Goal: Check status

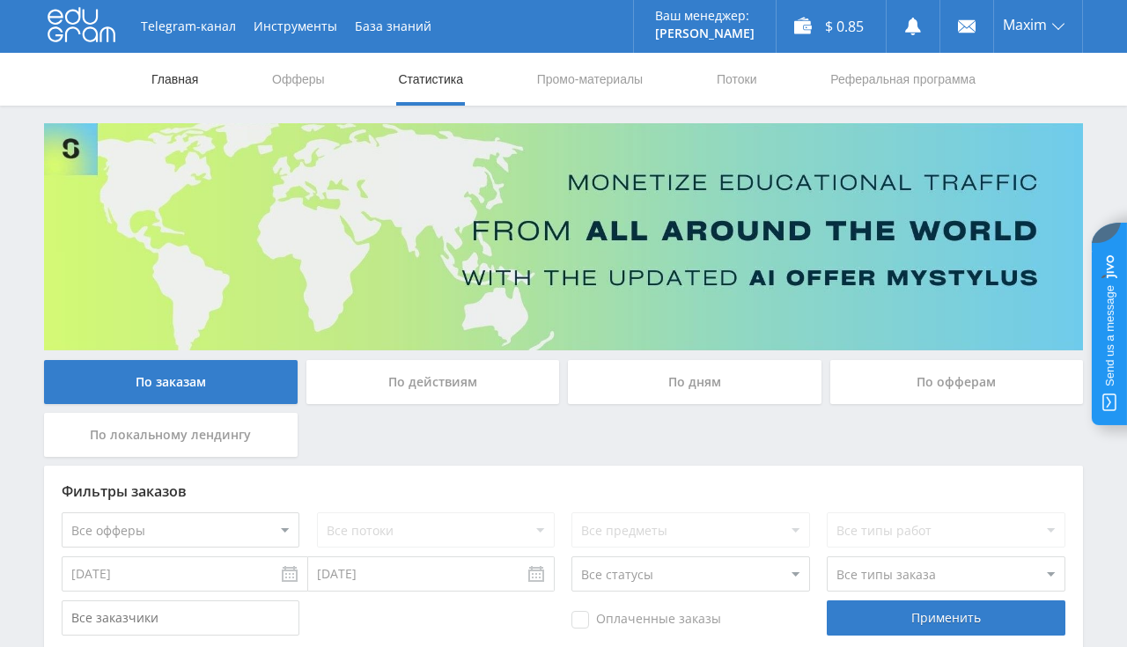
click at [164, 70] on link "Главная" at bounding box center [175, 79] width 50 height 53
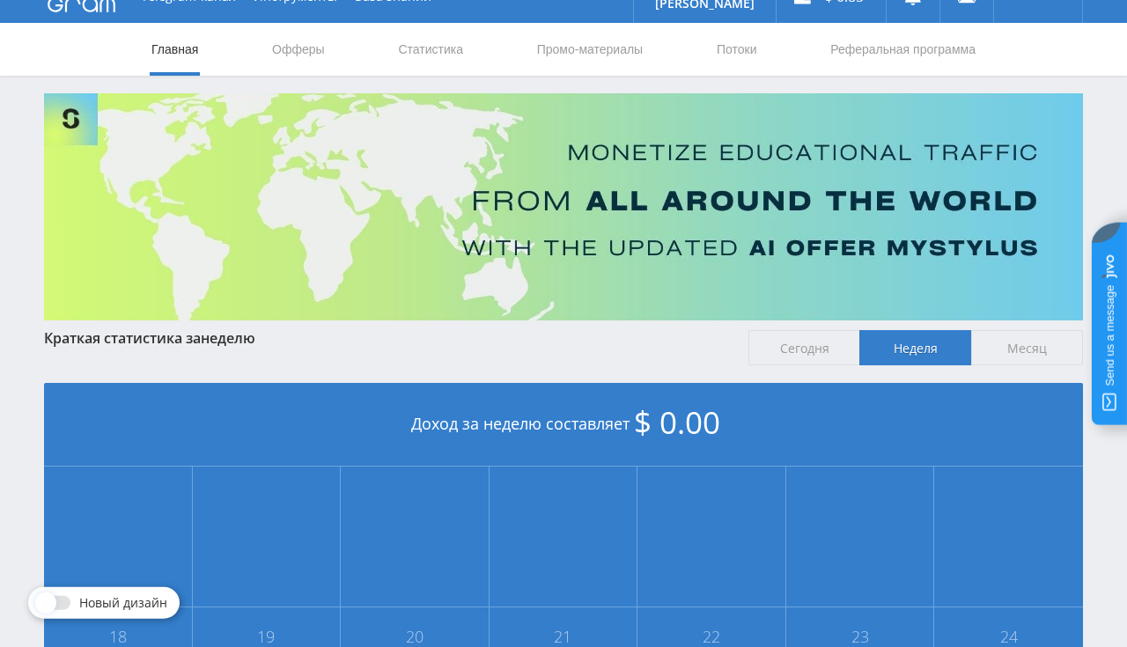
scroll to position [26, 0]
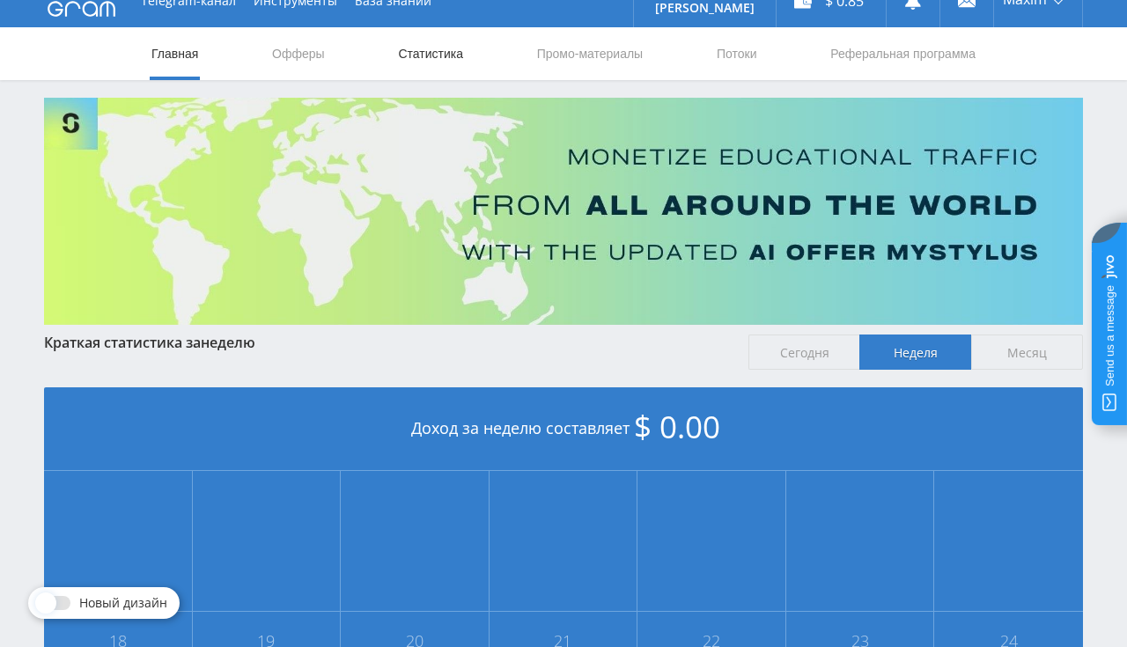
click at [412, 55] on link "Статистика" at bounding box center [430, 53] width 69 height 53
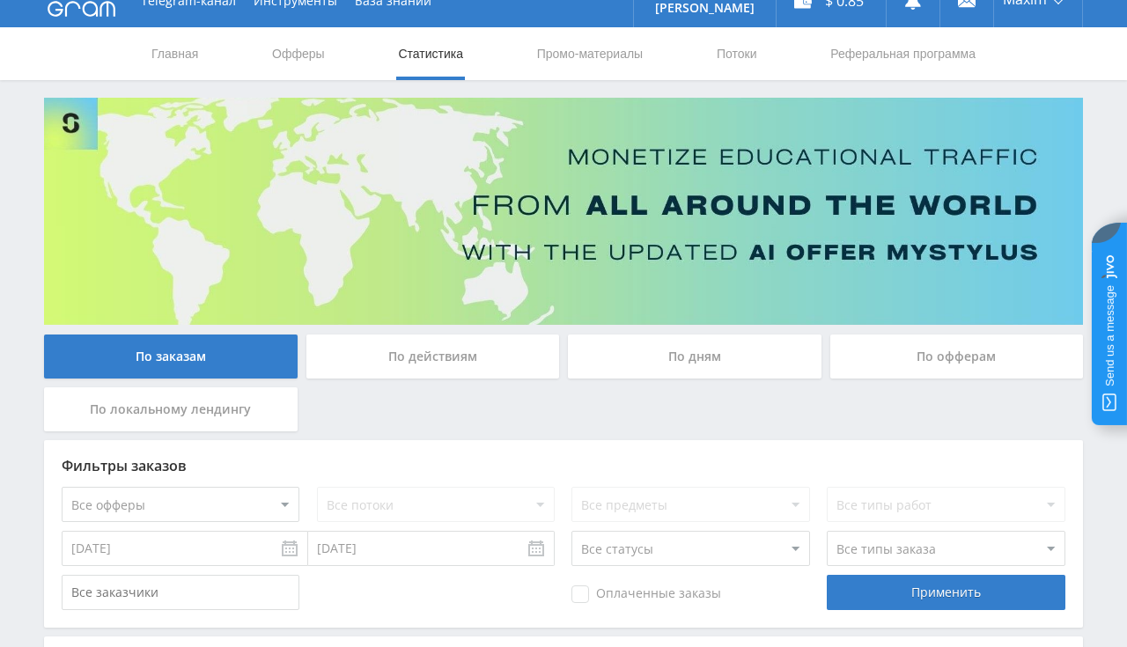
click at [399, 400] on div "По заказам По действиям По дням По офферам По локальному лендингу" at bounding box center [563, 387] width 1047 height 106
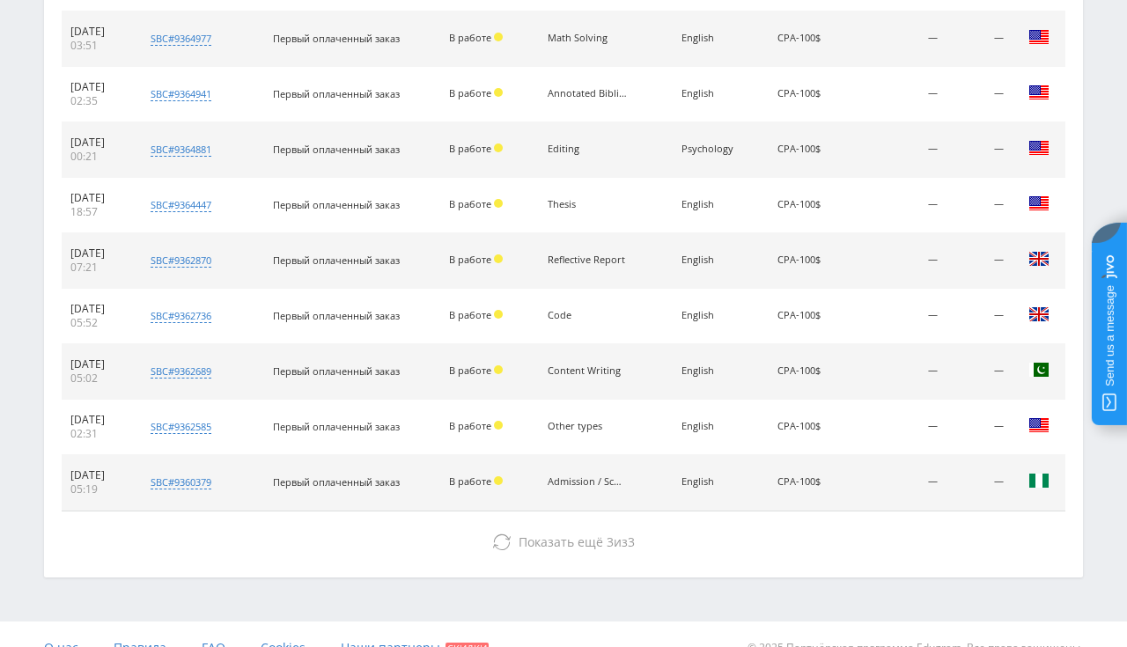
scroll to position [827, 0]
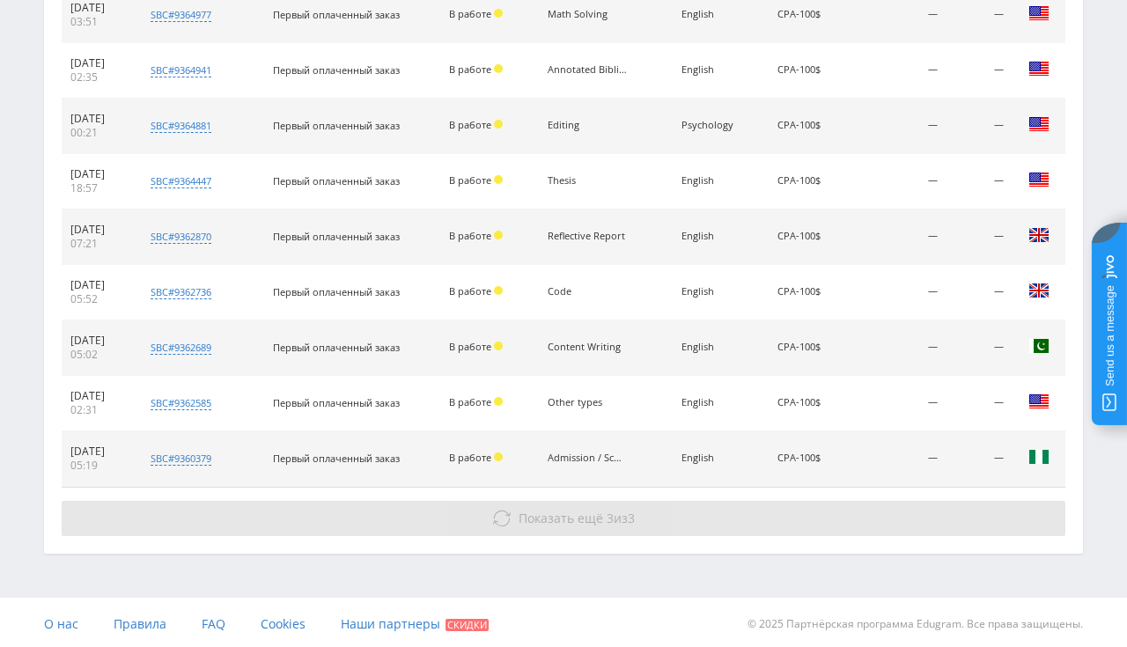
click at [540, 518] on span "Показать ещё" at bounding box center [560, 518] width 84 height 17
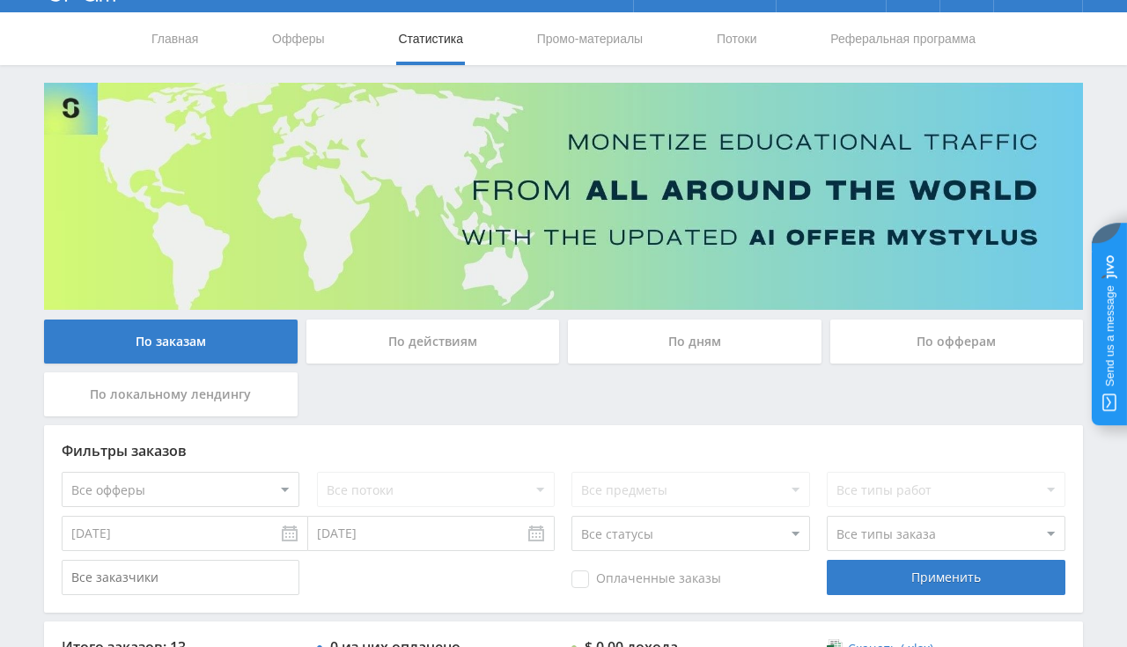
scroll to position [29, 0]
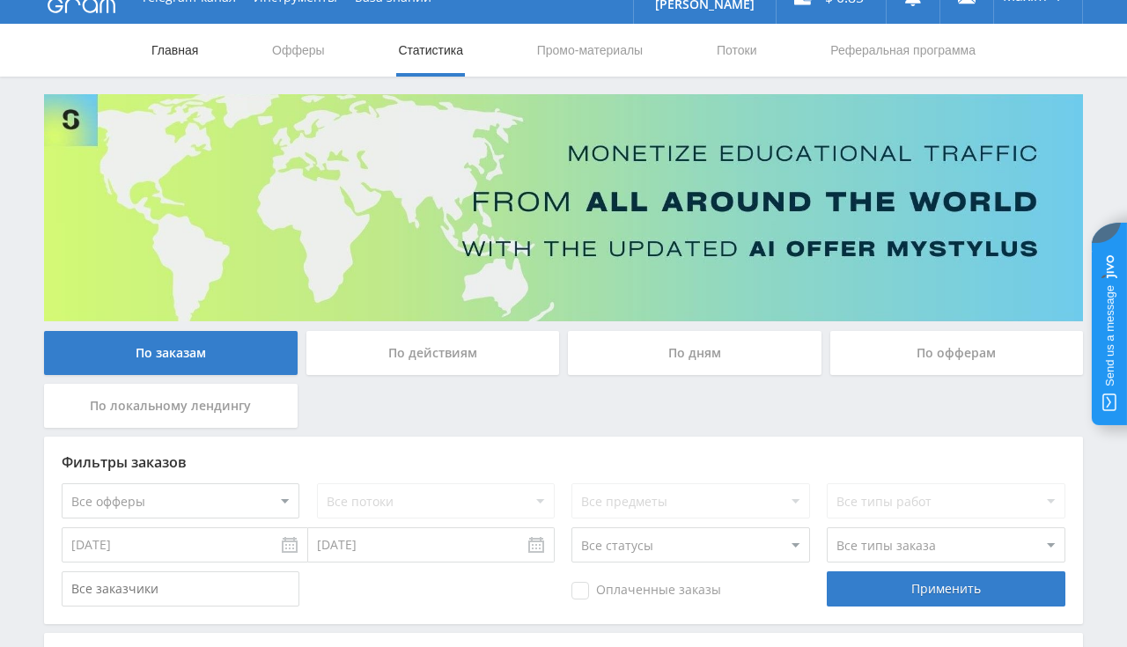
click at [165, 48] on link "Главная" at bounding box center [175, 50] width 50 height 53
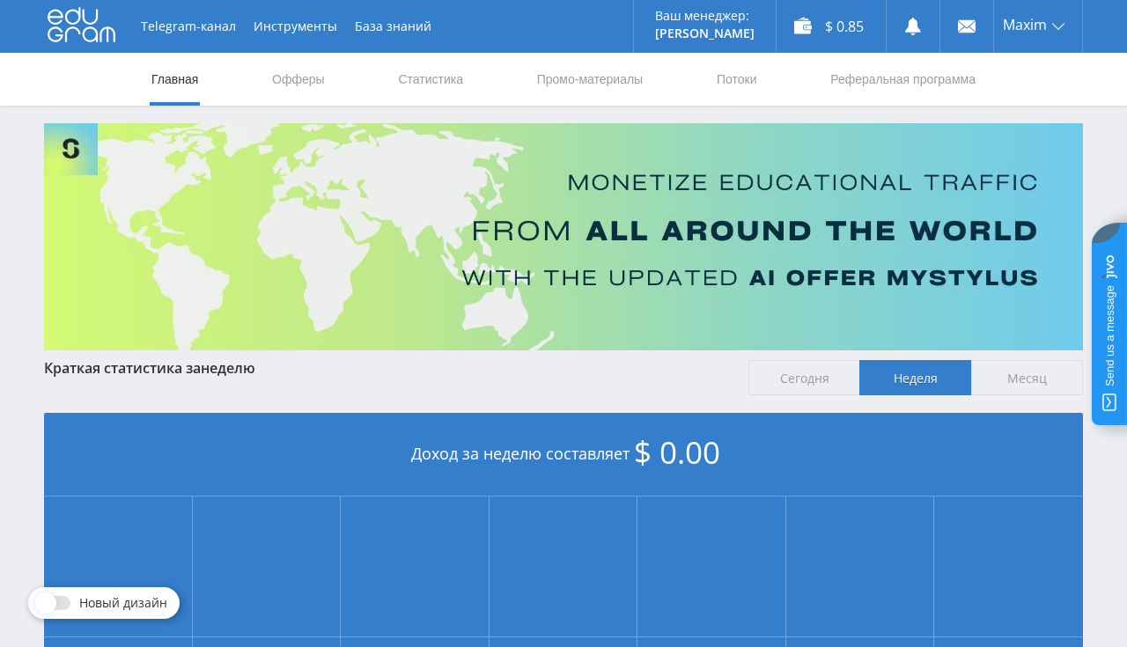
click at [998, 371] on span "Месяц" at bounding box center [1027, 377] width 112 height 35
click at [0, 0] on input "Месяц" at bounding box center [0, 0] width 0 height 0
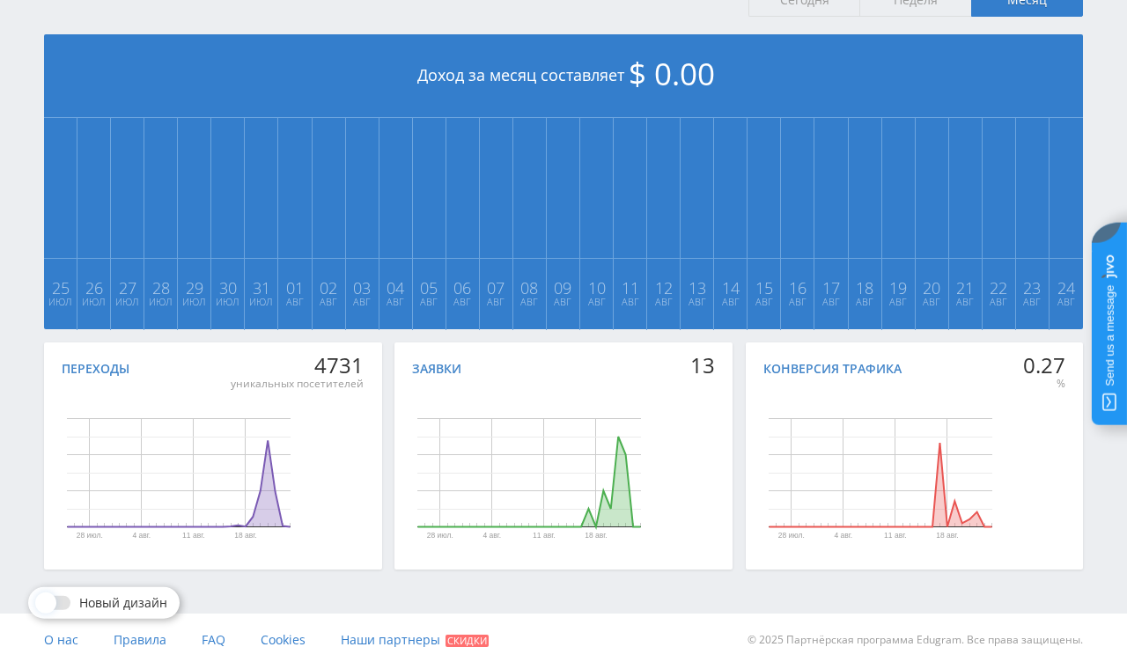
scroll to position [398, 0]
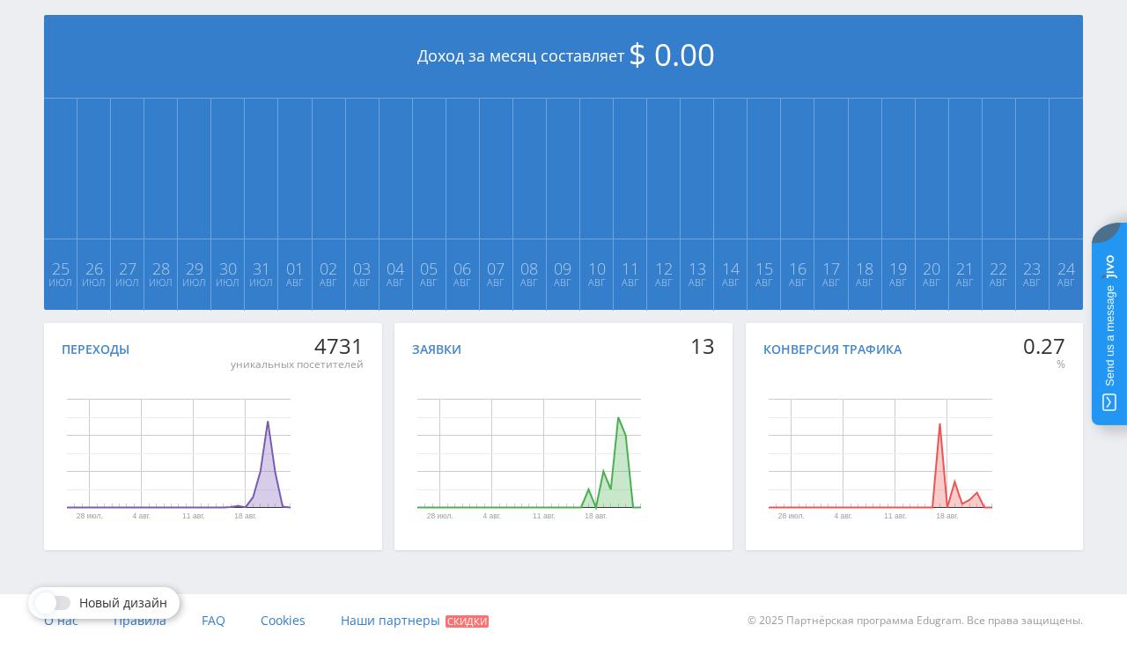
click at [554, 580] on div "Telegram-канал Инструменты База знаний Ваш менеджер: [PERSON_NAME] Alex Online …" at bounding box center [563, 124] width 1127 height 1045
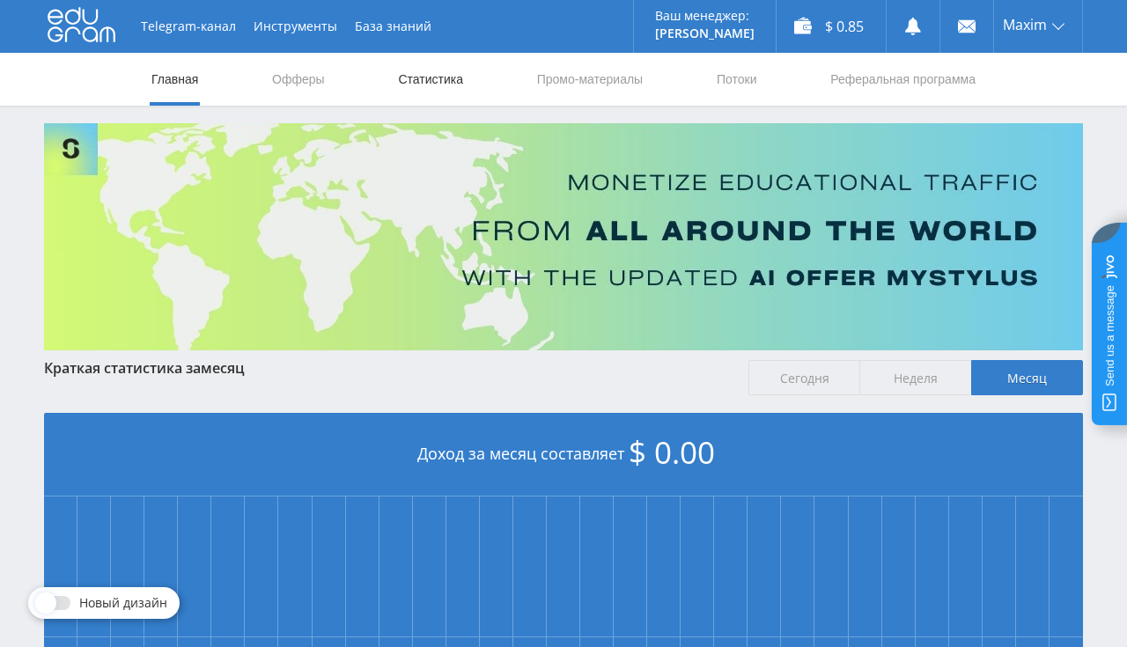
click at [456, 72] on link "Статистика" at bounding box center [430, 79] width 69 height 53
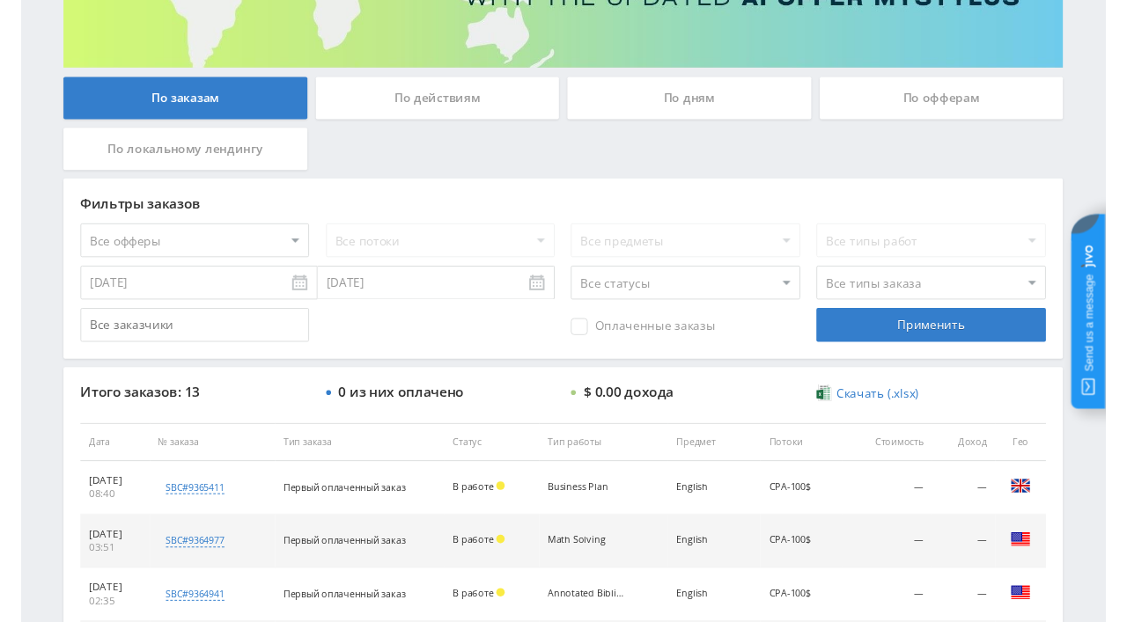
scroll to position [278, 0]
